Goal: Find specific page/section

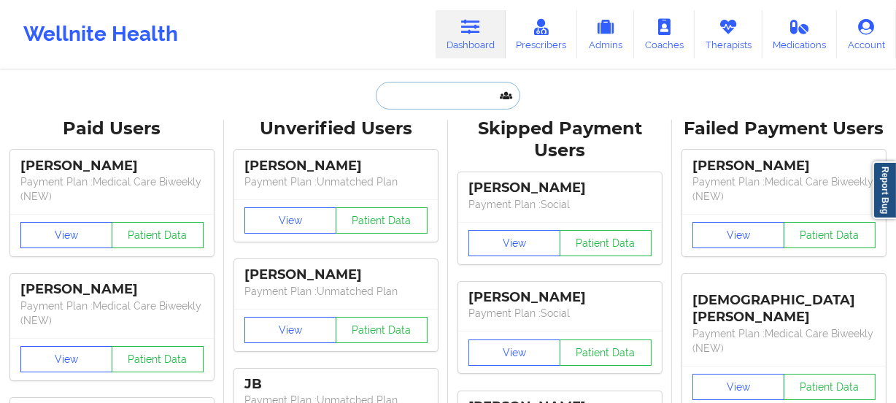
click at [436, 96] on input "text" at bounding box center [448, 96] width 144 height 28
paste input "[EMAIL_ADDRESS][DOMAIN_NAME]"
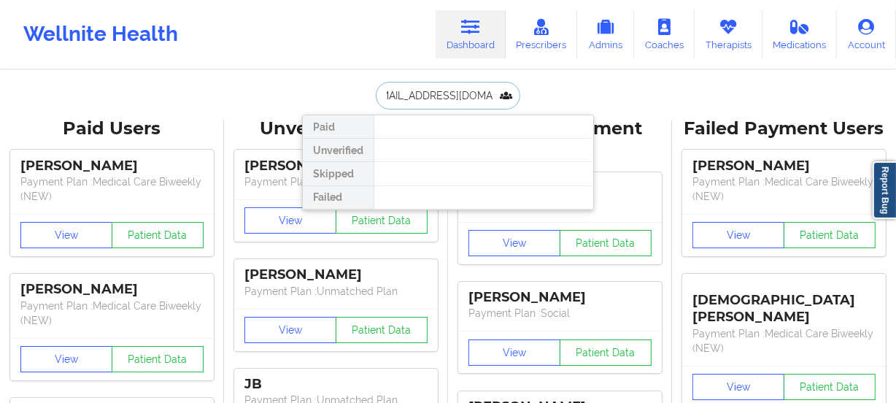
type input "[EMAIL_ADDRESS][DOMAIN_NAME]"
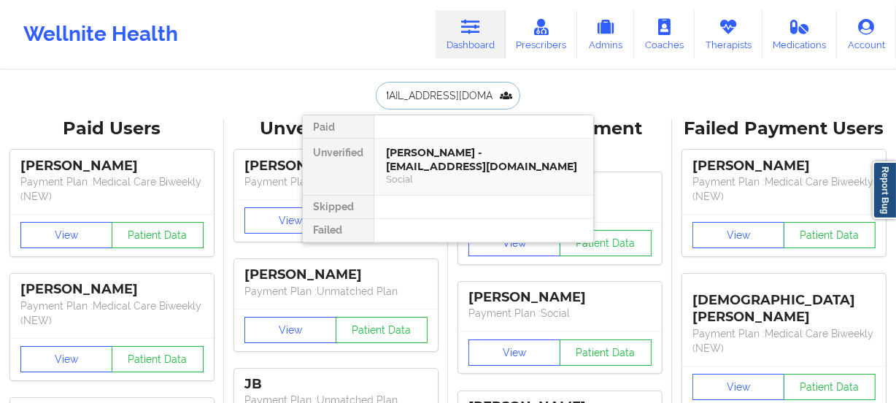
click at [467, 163] on div "[PERSON_NAME] - [EMAIL_ADDRESS][DOMAIN_NAME]" at bounding box center [484, 159] width 196 height 27
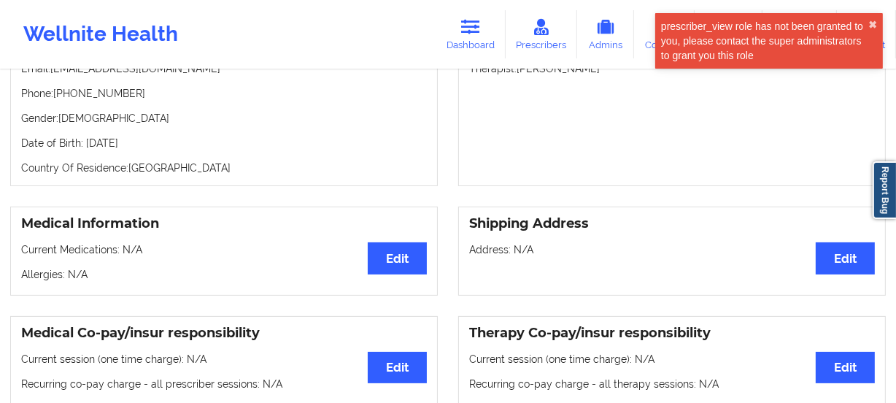
scroll to position [204, 0]
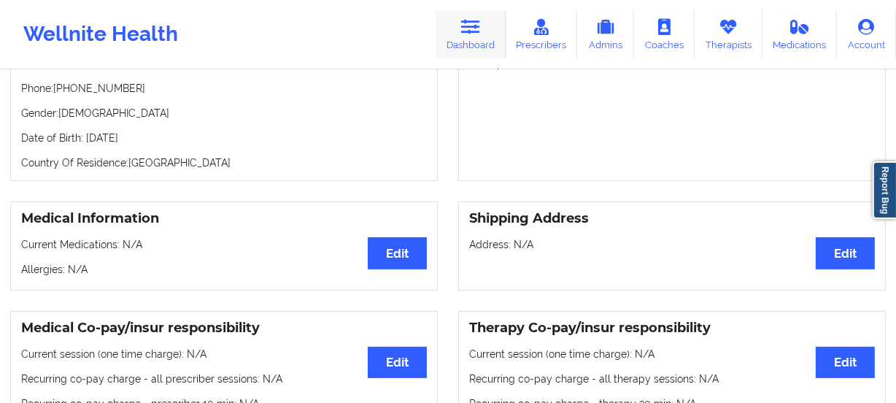
click at [474, 28] on icon at bounding box center [470, 27] width 19 height 16
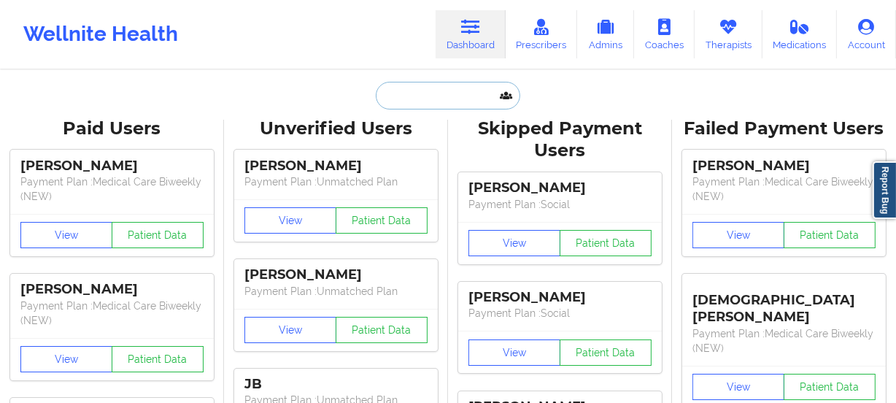
click at [409, 98] on input "text" at bounding box center [448, 96] width 144 height 28
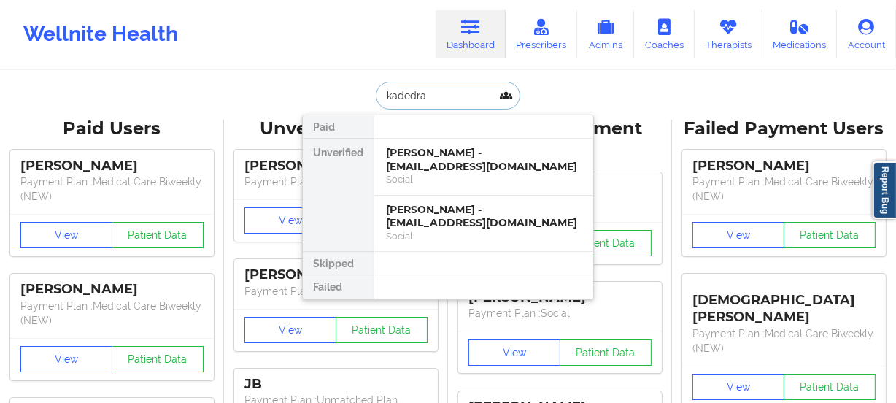
type input "kadedra"
